Goal: Task Accomplishment & Management: Use online tool/utility

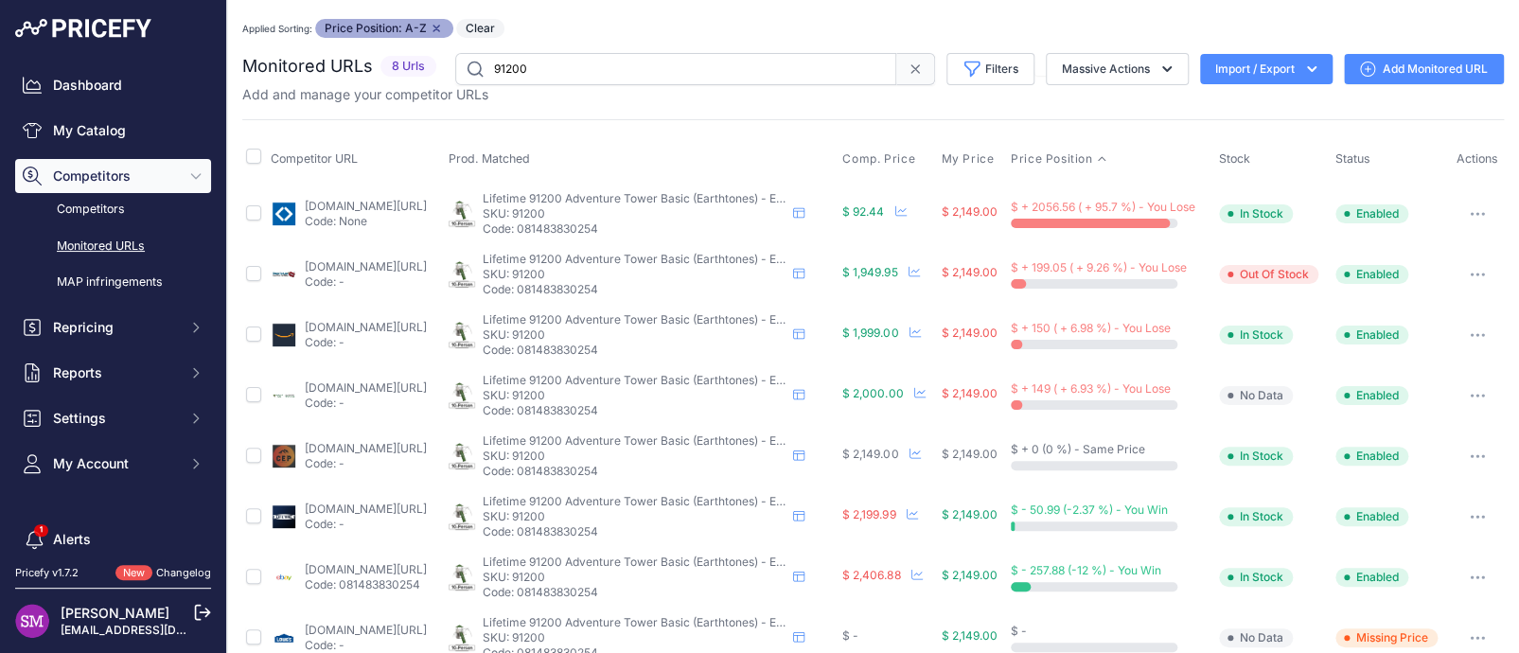
scroll to position [32, 0]
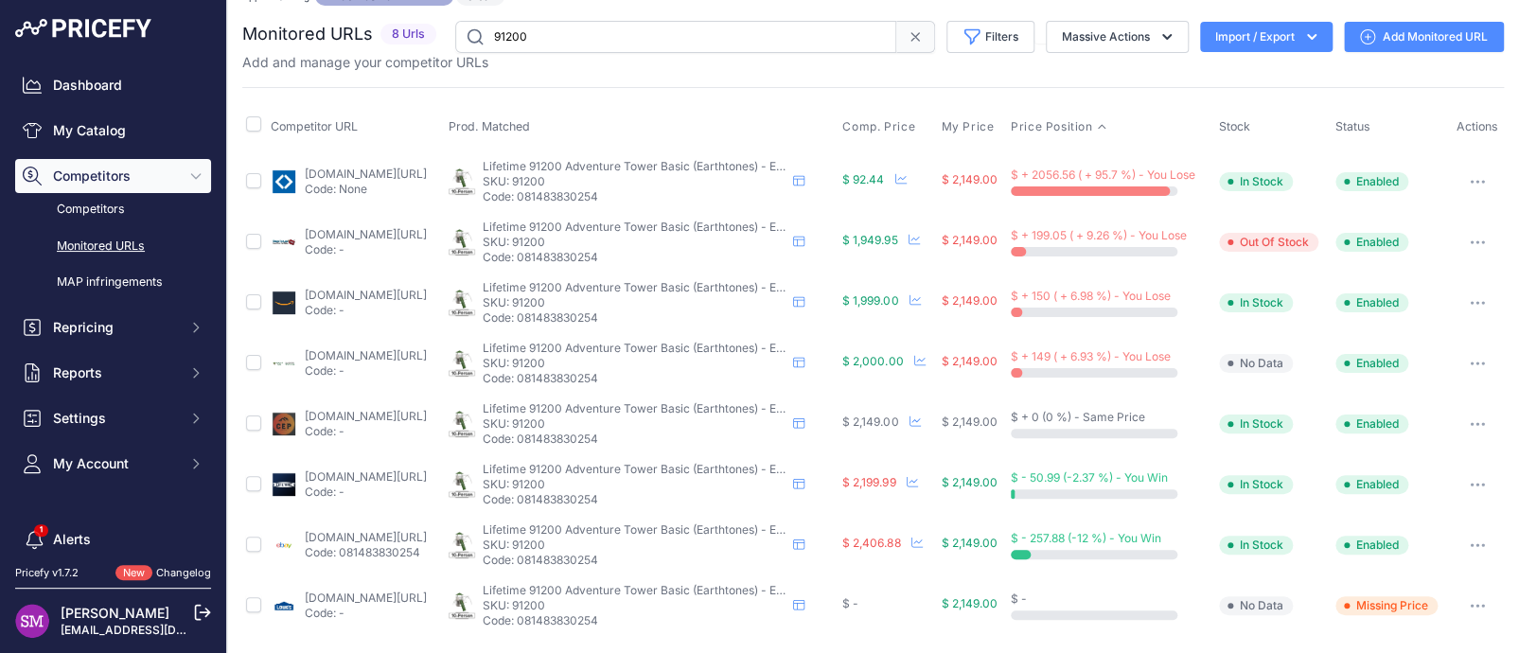
click at [1469, 173] on button "button" at bounding box center [1478, 181] width 38 height 27
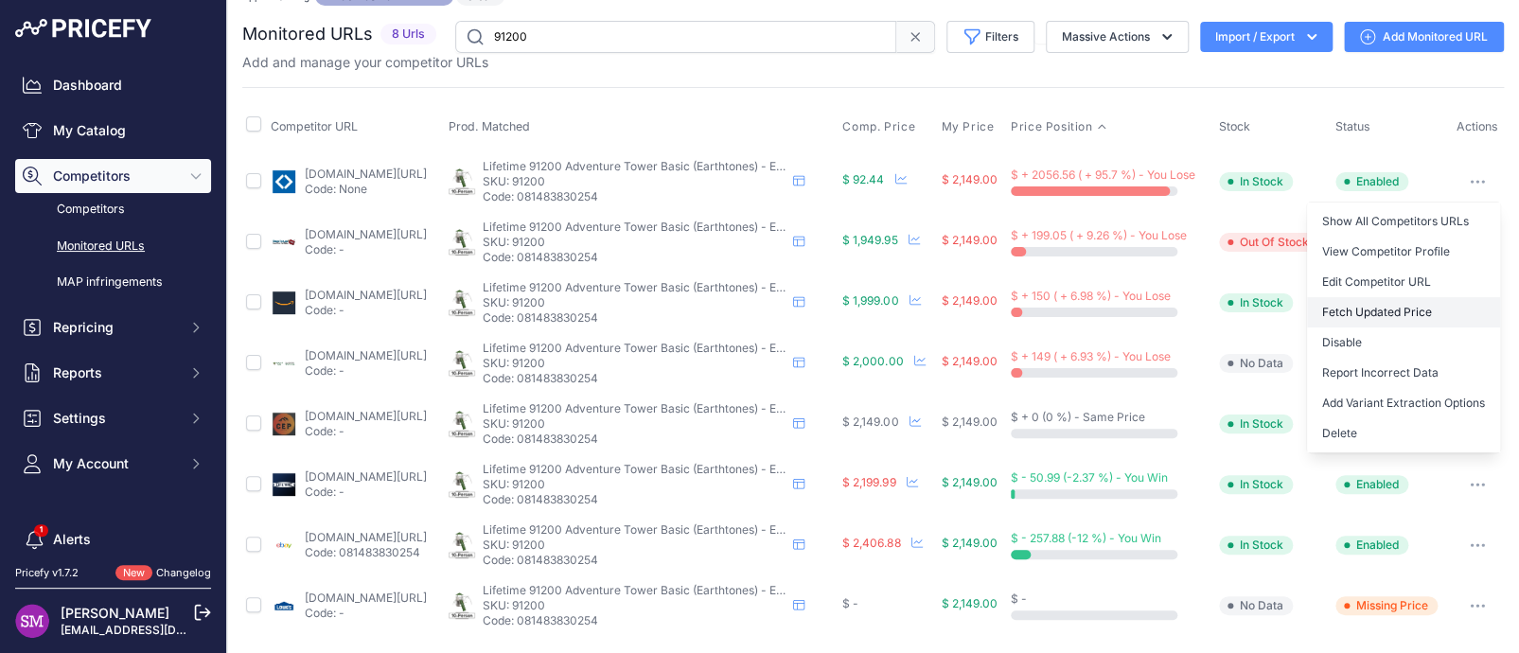
click at [1372, 310] on button "Fetch Updated Price" at bounding box center [1403, 312] width 193 height 30
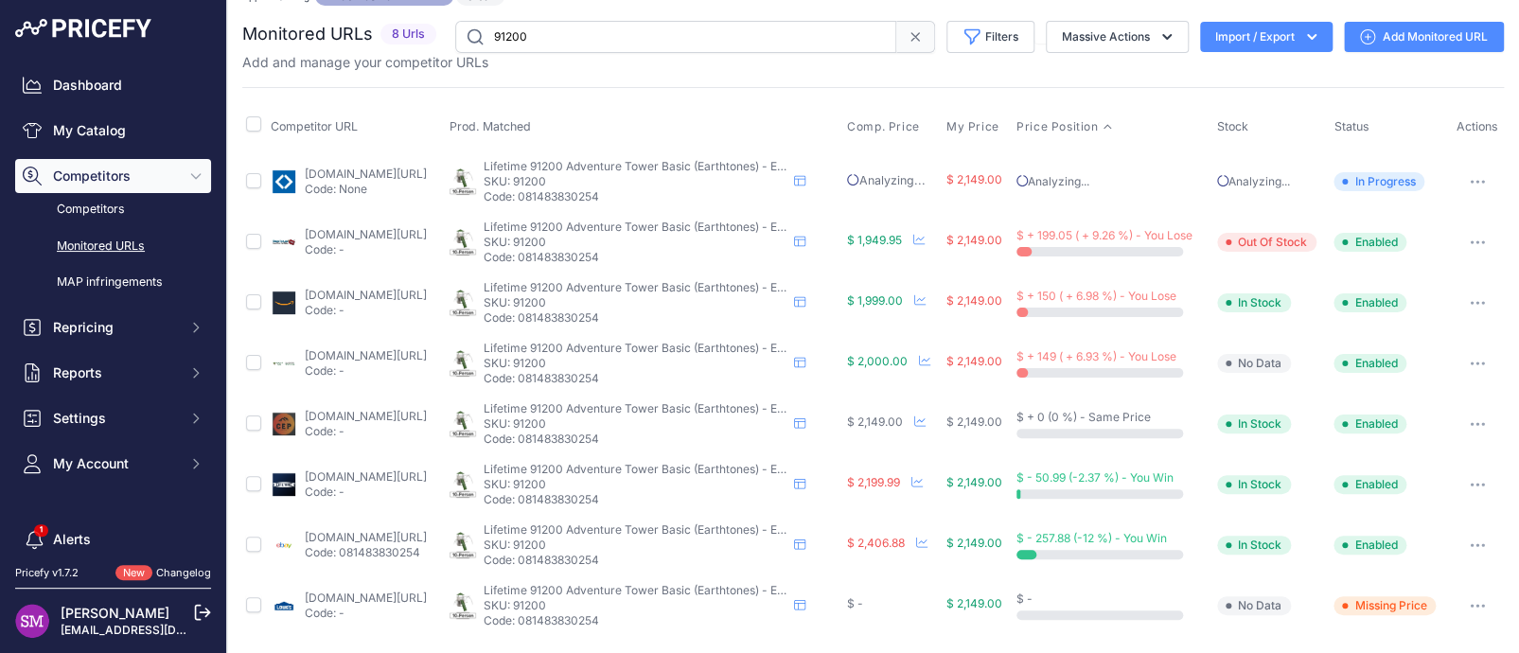
scroll to position [0, 0]
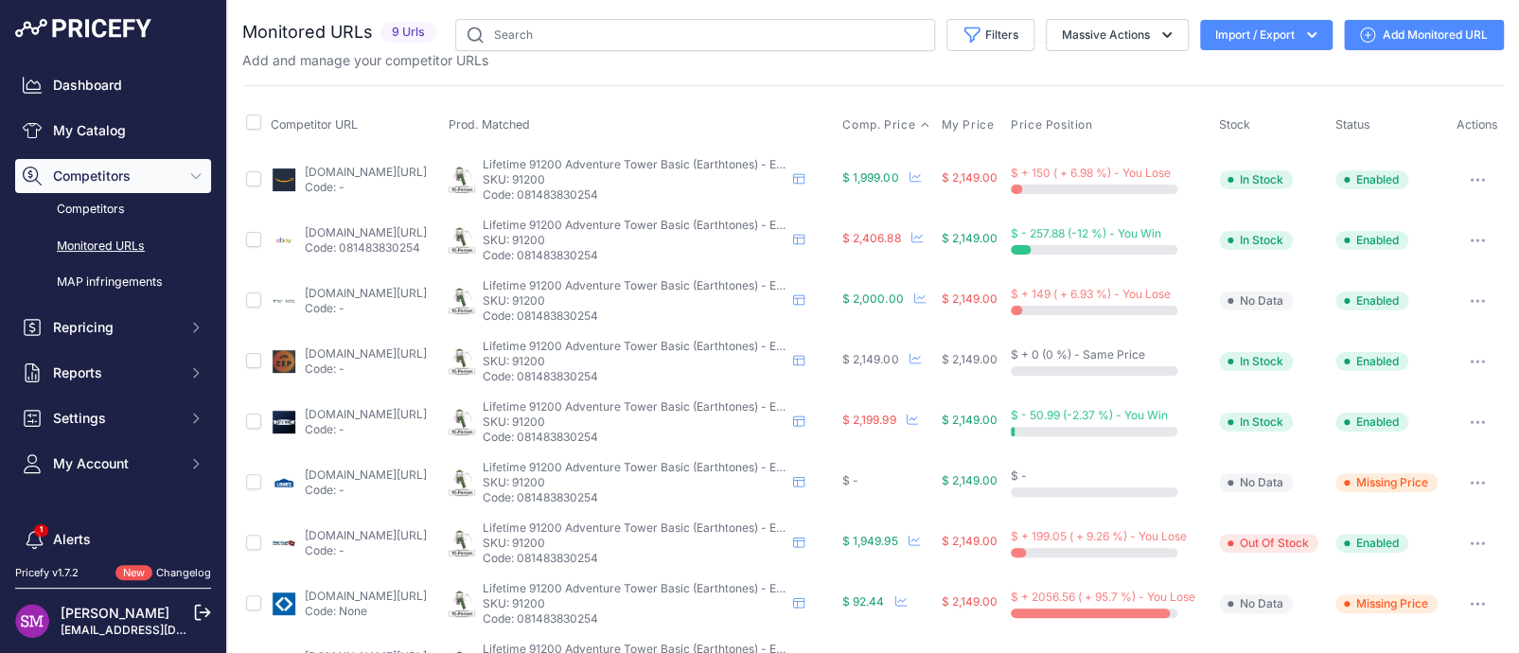
click at [905, 122] on span "Comp. Price" at bounding box center [878, 124] width 73 height 15
click at [1464, 488] on button "button" at bounding box center [1478, 482] width 38 height 27
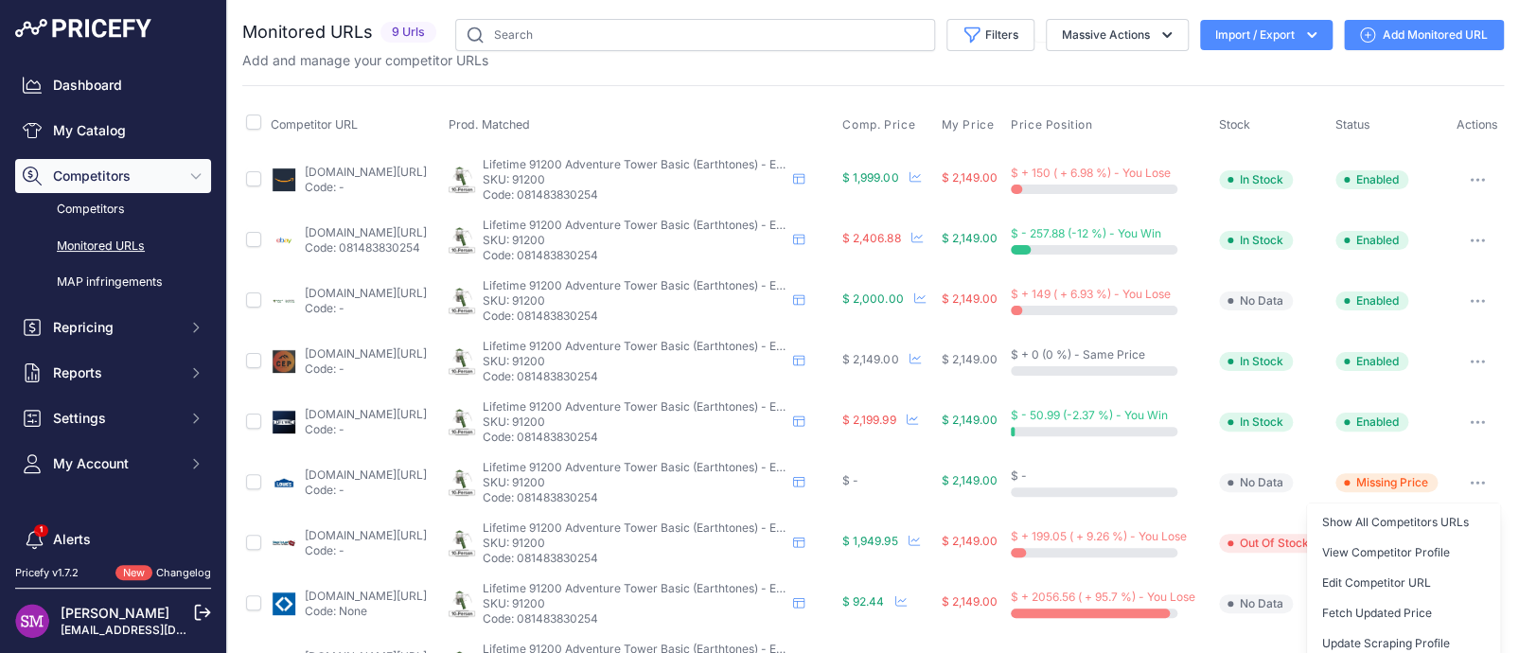
scroll to position [95, 0]
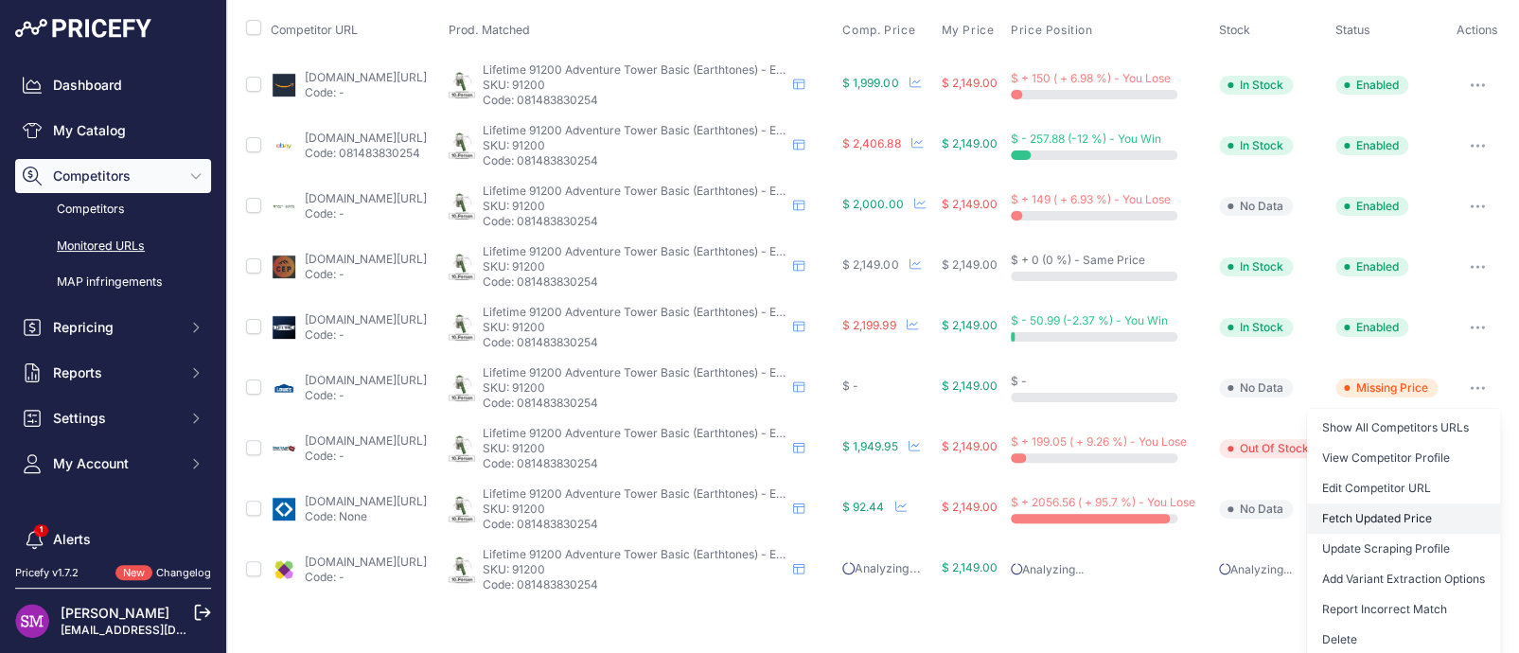
click at [1335, 513] on button "Fetch Updated Price" at bounding box center [1403, 519] width 193 height 30
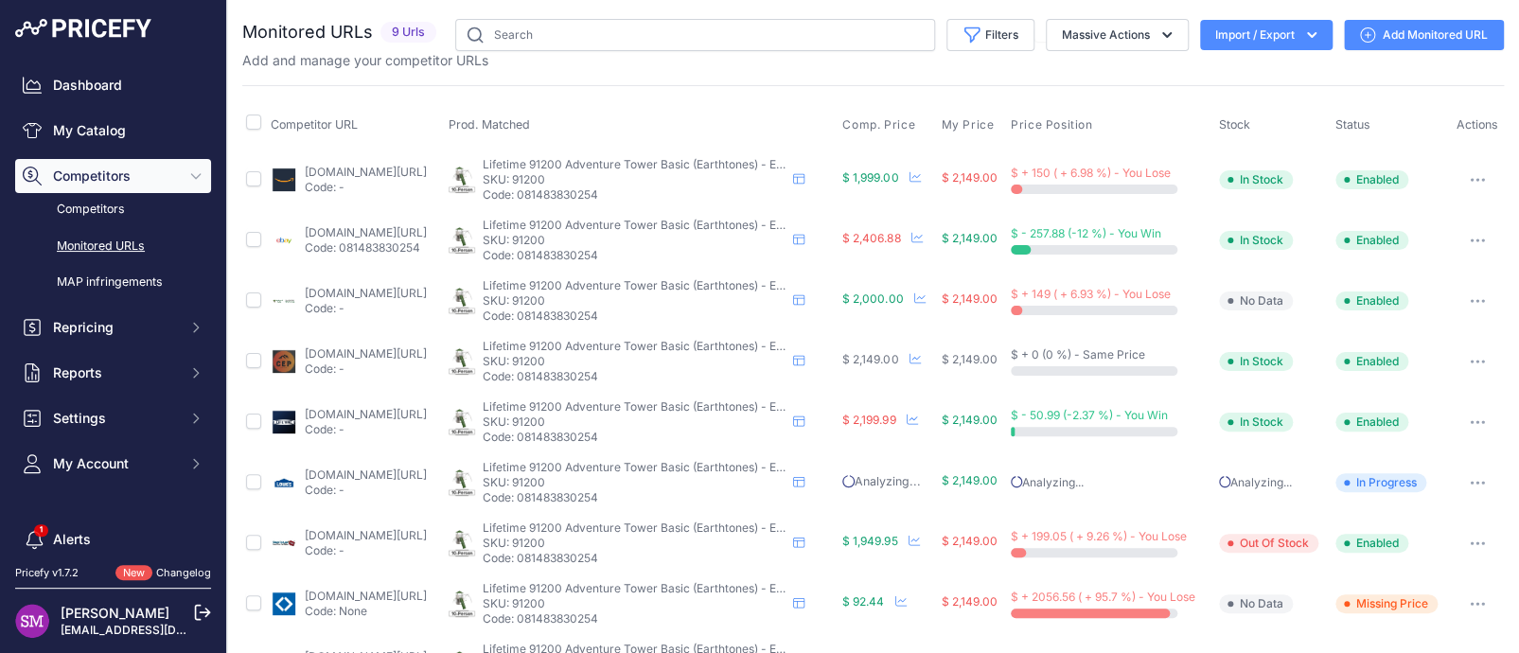
scroll to position [59, 0]
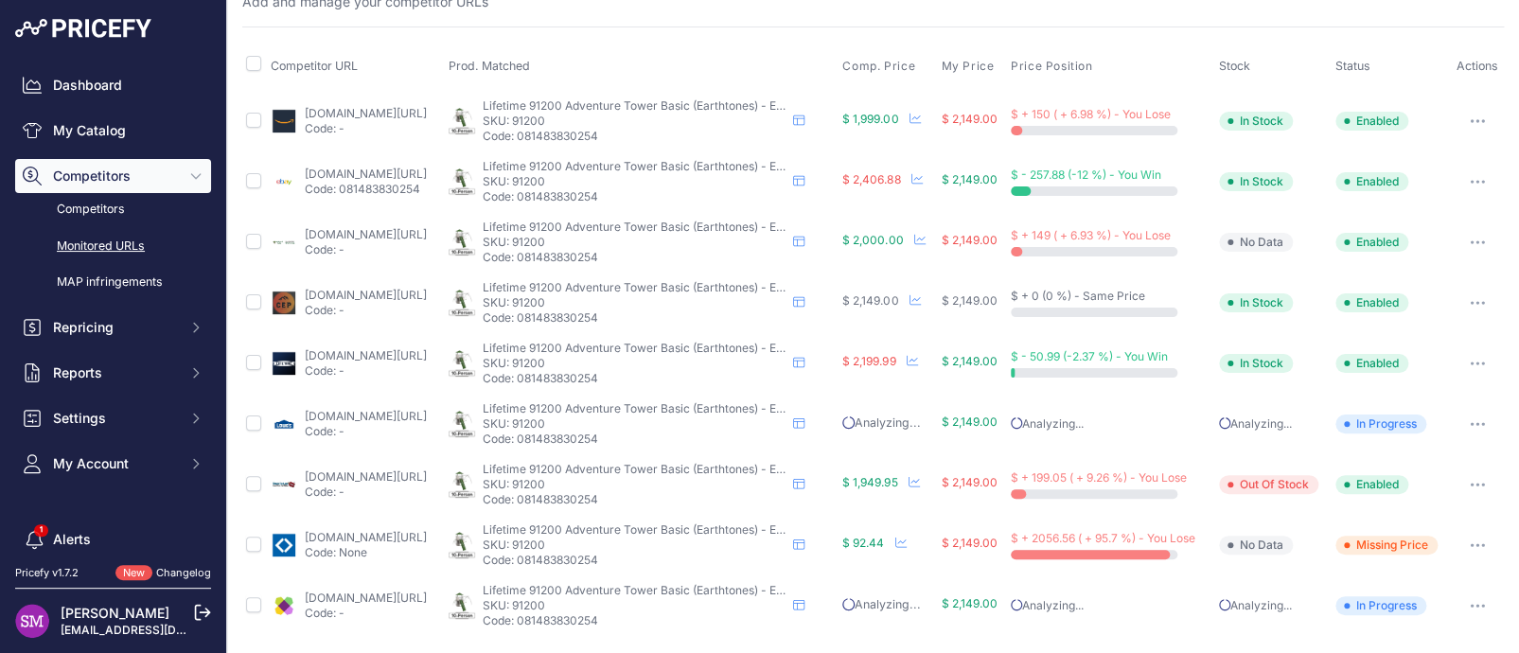
click at [409, 535] on link "[DOMAIN_NAME][URL]" at bounding box center [366, 537] width 122 height 14
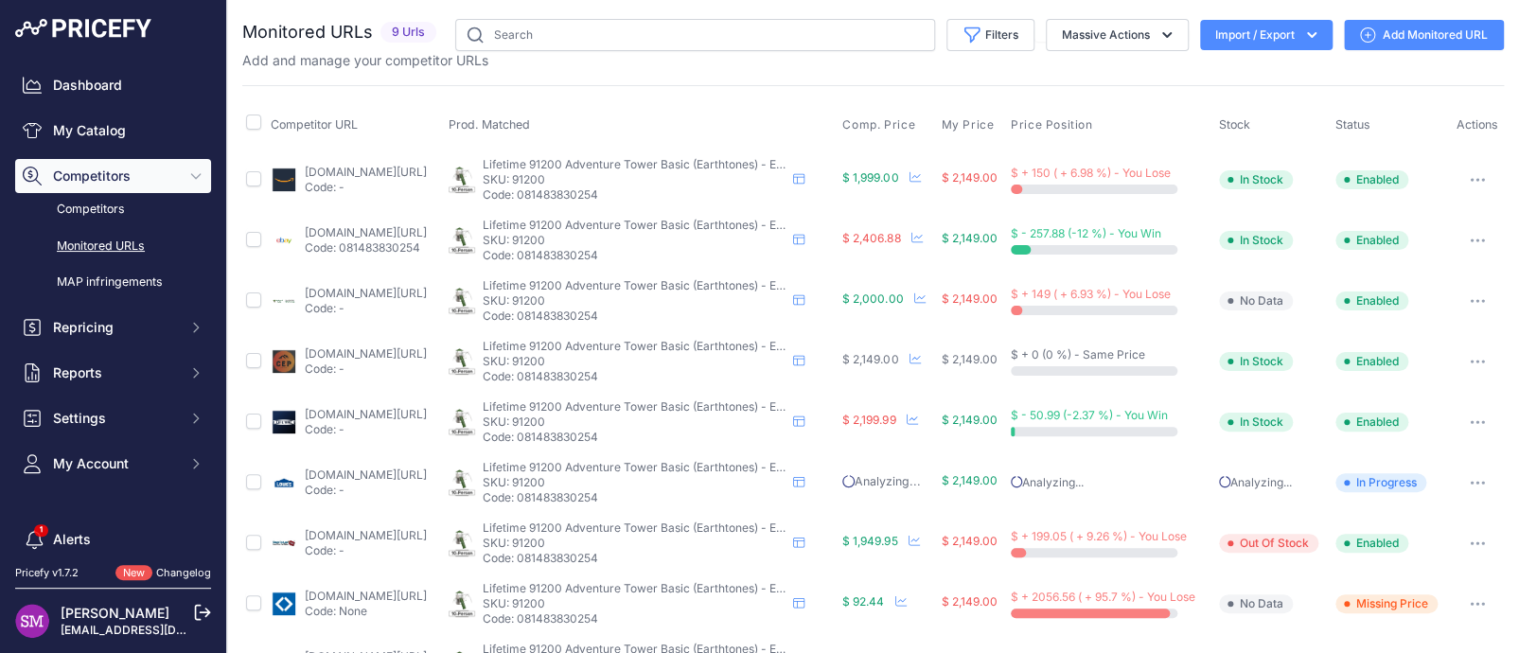
scroll to position [59, 0]
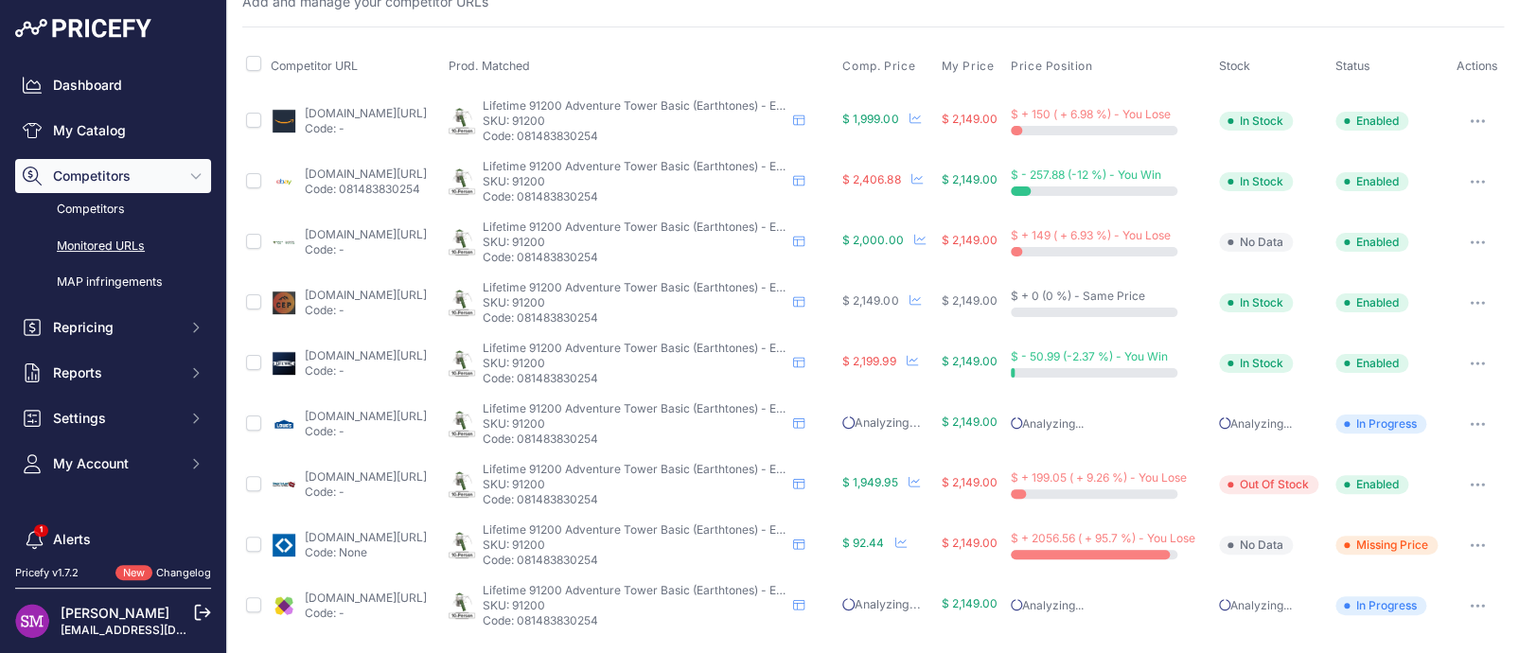
click at [1461, 546] on button "button" at bounding box center [1478, 545] width 38 height 27
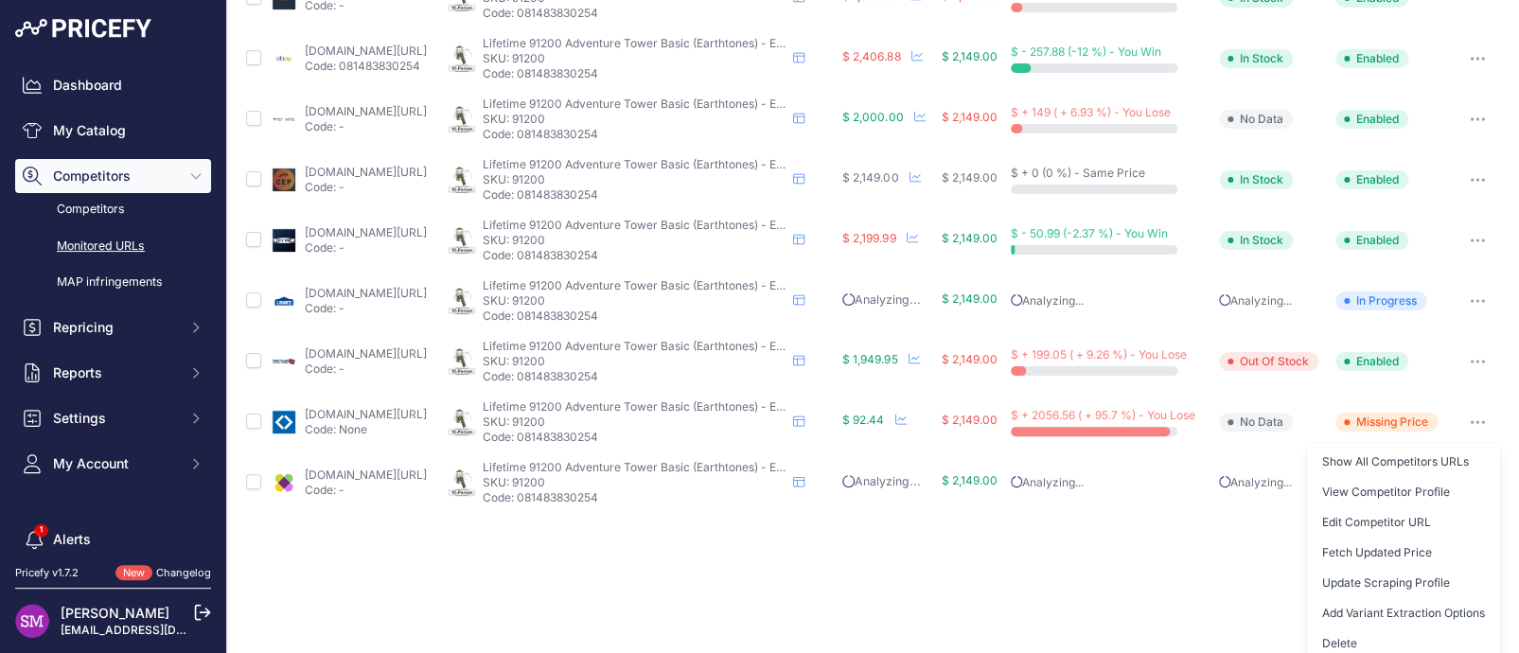
scroll to position [189, 0]
